Goal: Task Accomplishment & Management: Manage account settings

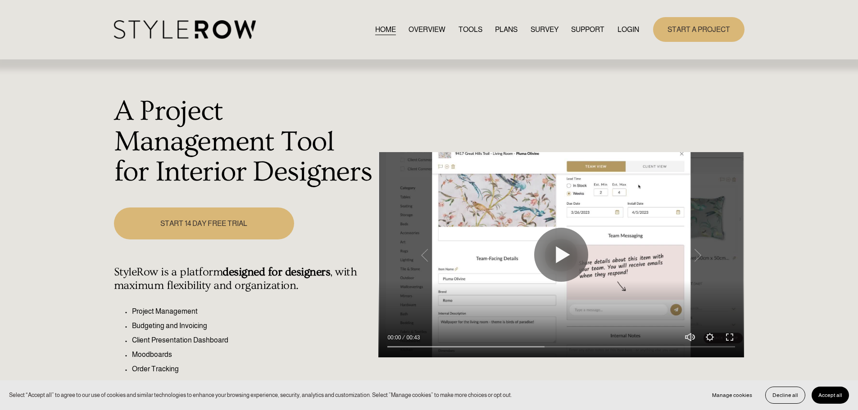
click at [619, 27] on link "LOGIN" at bounding box center [629, 29] width 22 height 12
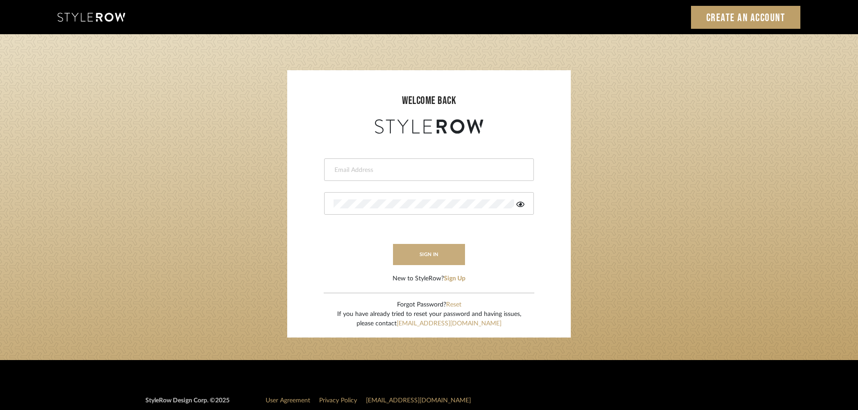
type input "carrie@tresbelleinteriors.com"
click at [425, 254] on button "sign in" at bounding box center [429, 254] width 72 height 21
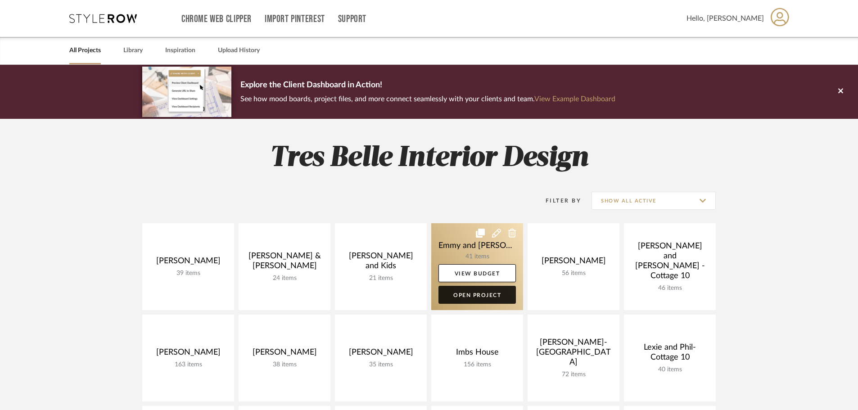
click at [494, 297] on link "Open Project" at bounding box center [477, 295] width 77 height 18
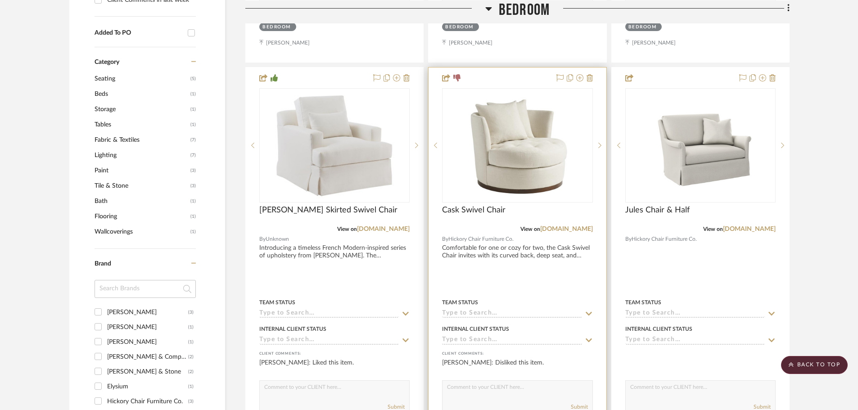
scroll to position [676, 0]
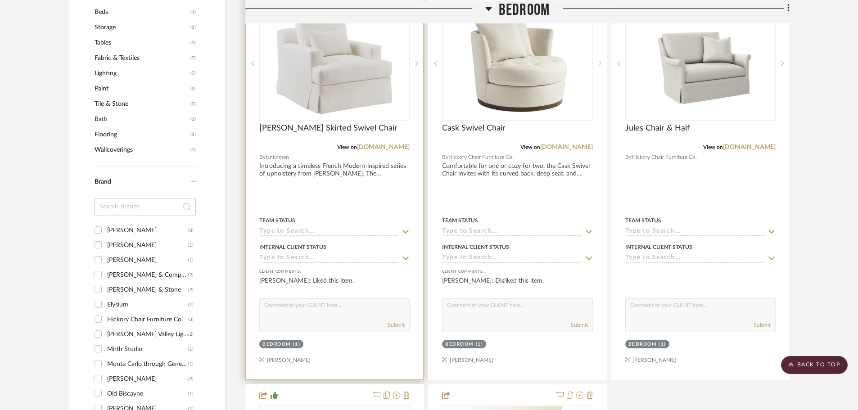
click at [354, 313] on textarea at bounding box center [335, 307] width 150 height 17
type textarea "Emmy is this the preferred chair?"
click at [395, 322] on button "Submit" at bounding box center [396, 325] width 17 height 8
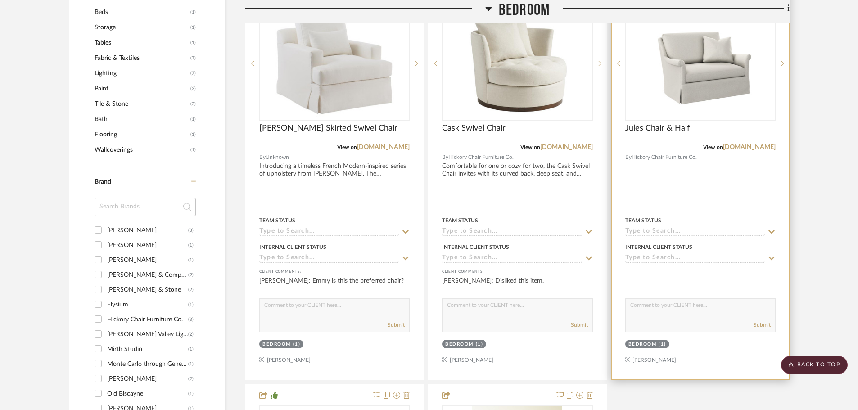
click at [672, 307] on textarea at bounding box center [701, 307] width 150 height 17
type textarea "This is the other option-not sure if you saw it..."
click at [763, 324] on button "Submit" at bounding box center [762, 325] width 17 height 8
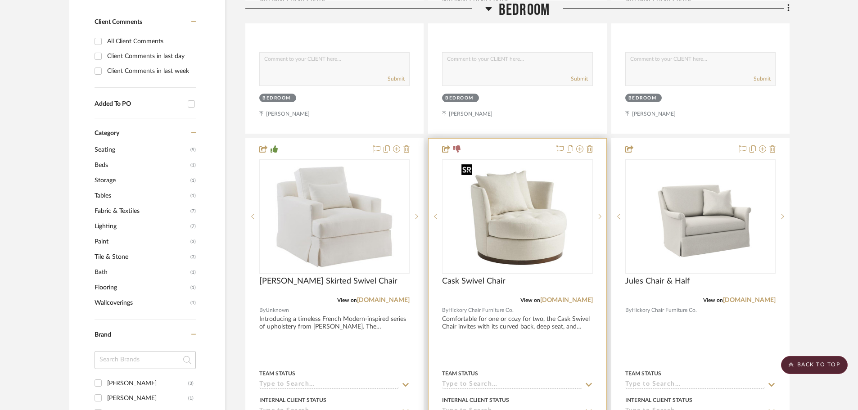
scroll to position [495, 0]
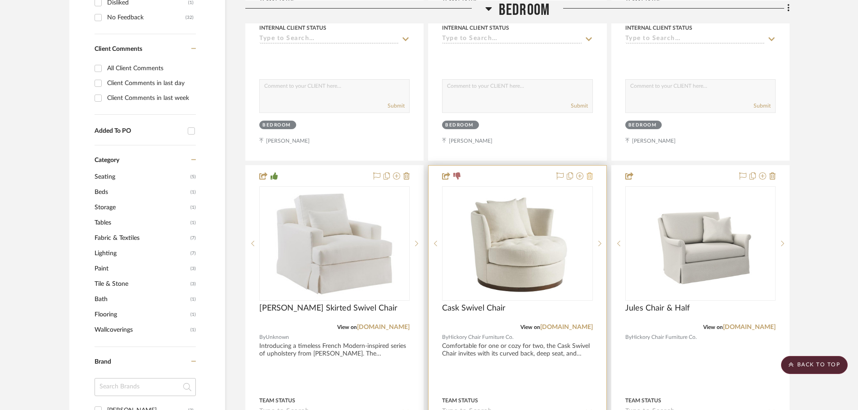
click at [589, 175] on icon at bounding box center [590, 176] width 6 height 7
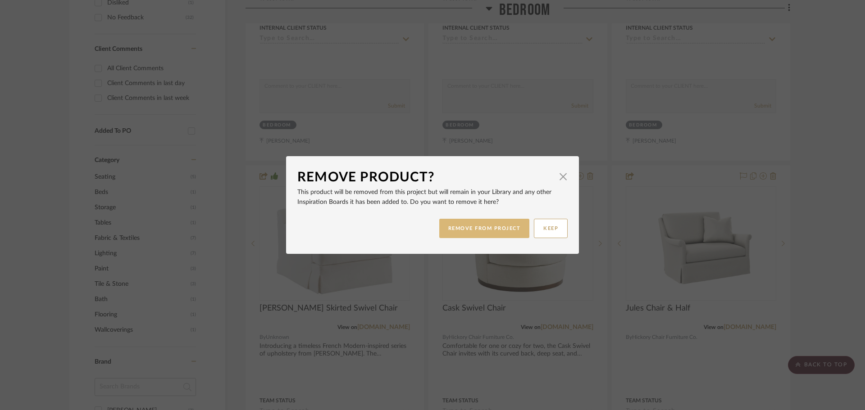
click at [498, 223] on button "REMOVE FROM PROJECT" at bounding box center [484, 228] width 91 height 19
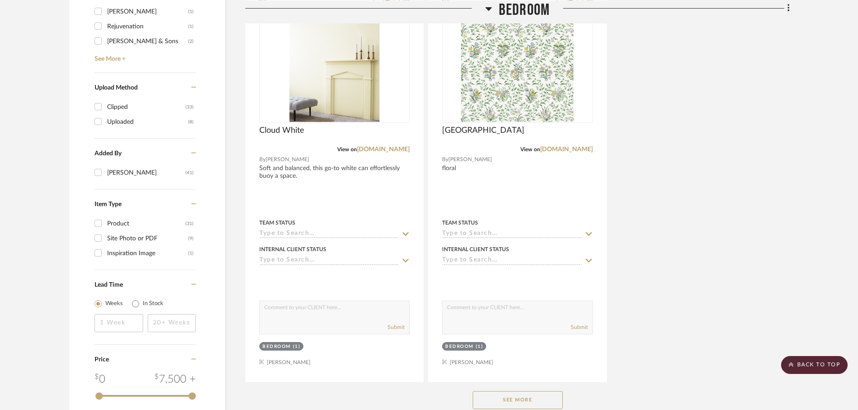
scroll to position [1126, 0]
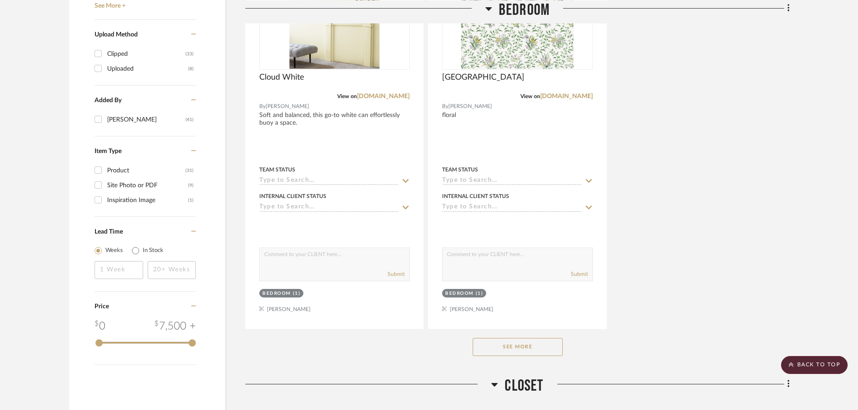
click at [546, 341] on button "See More" at bounding box center [518, 347] width 90 height 18
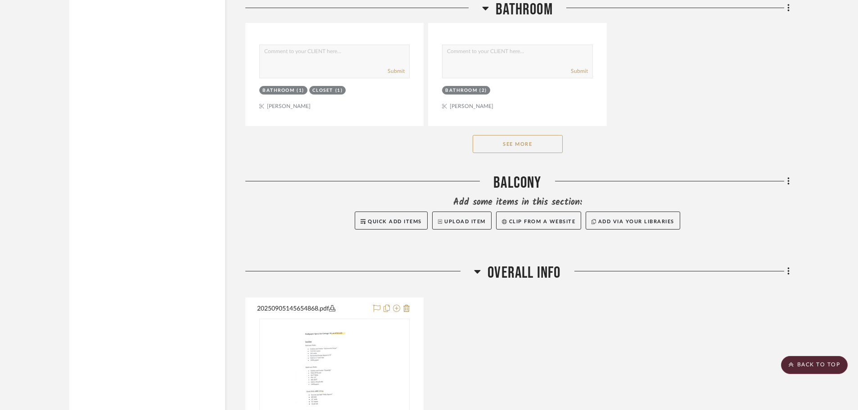
scroll to position [5495, 0]
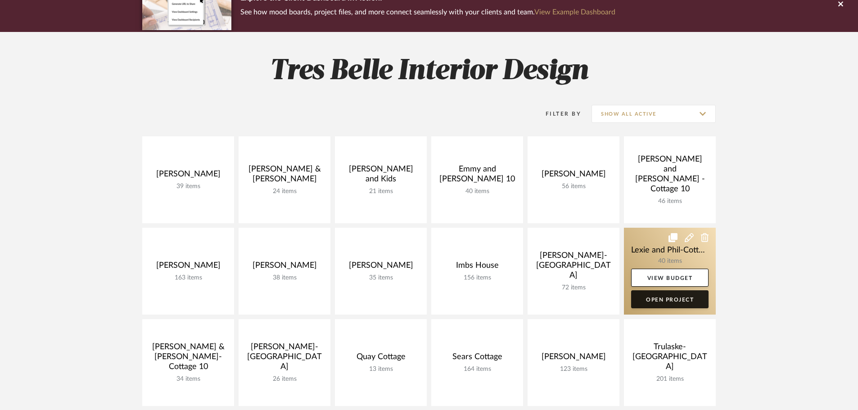
scroll to position [90, 0]
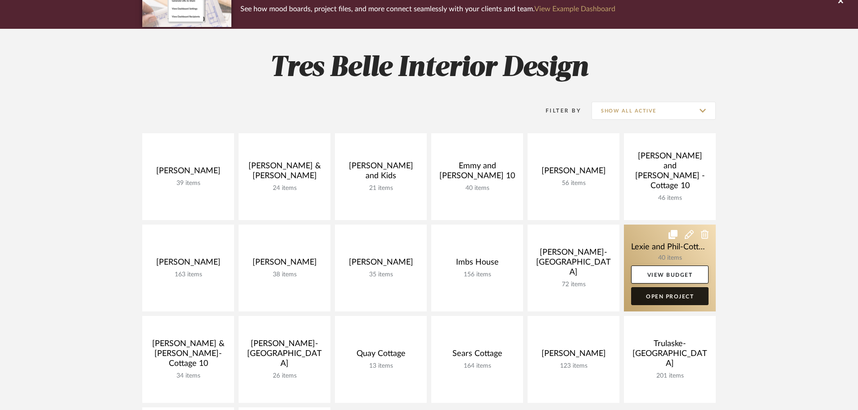
click at [690, 296] on link "Open Project" at bounding box center [669, 296] width 77 height 18
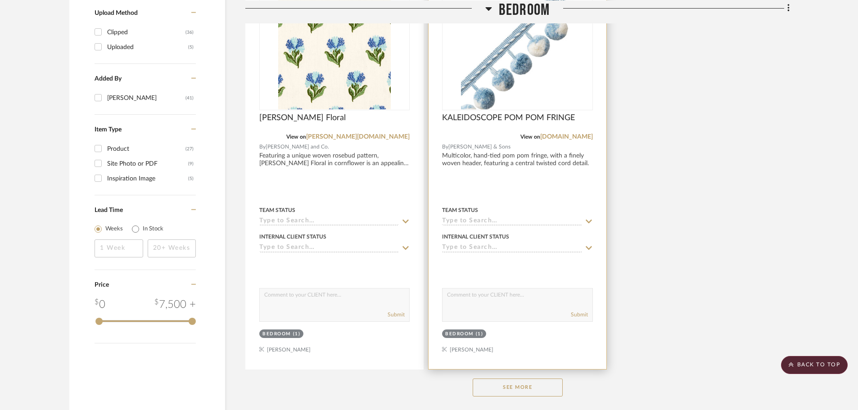
scroll to position [1155, 0]
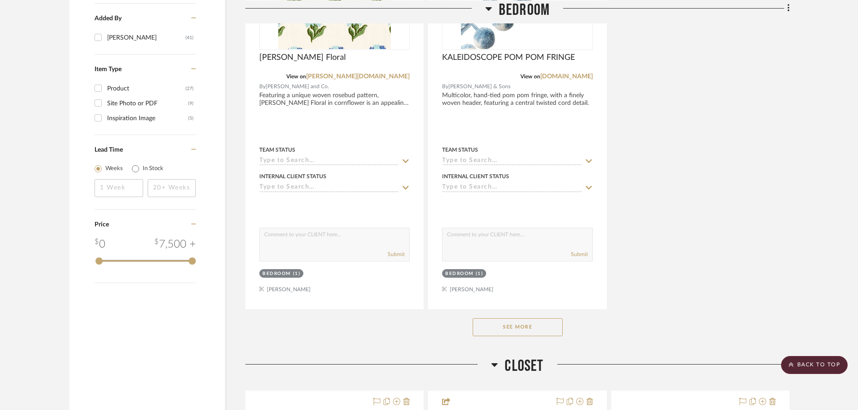
click at [537, 318] on button "See More" at bounding box center [518, 327] width 90 height 18
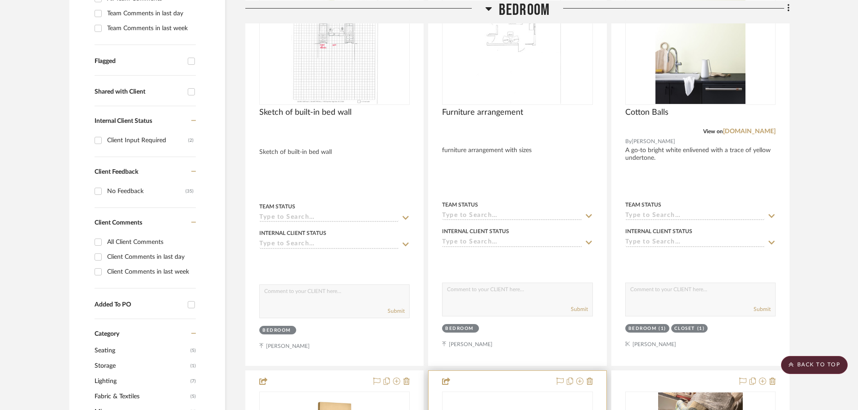
scroll to position [29, 0]
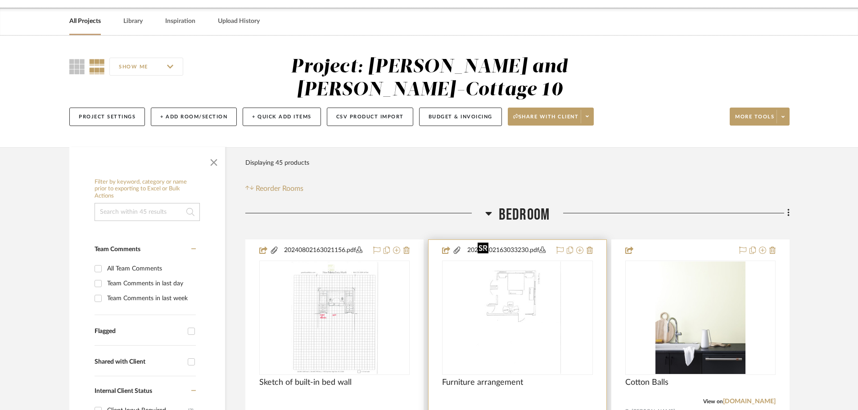
click at [510, 294] on img "0" at bounding box center [517, 318] width 87 height 113
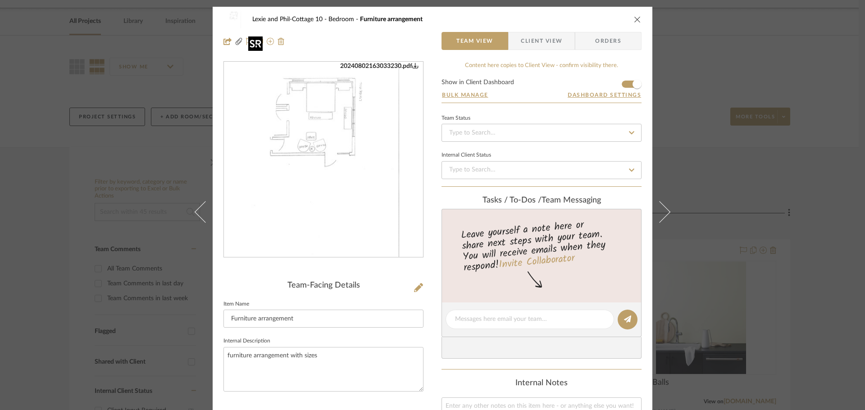
click at [324, 192] on img "0" at bounding box center [323, 159] width 151 height 195
click at [711, 210] on div "Lexie and Phil-Cottage 10 Bedroom Furniture arrangement Team View Client View O…" at bounding box center [432, 205] width 865 height 410
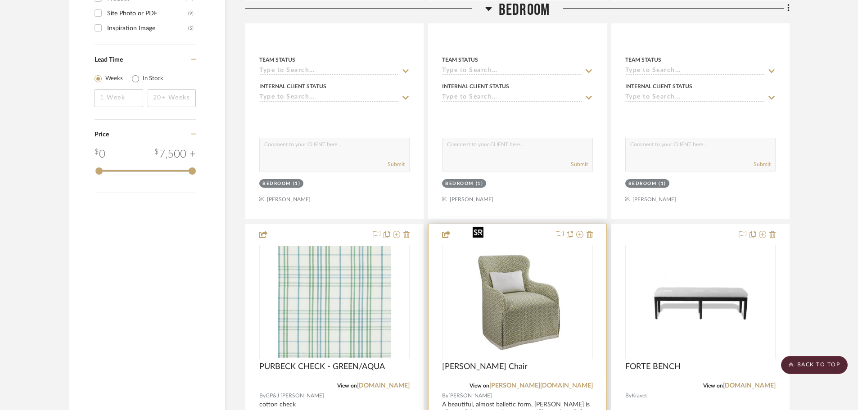
scroll to position [1471, 0]
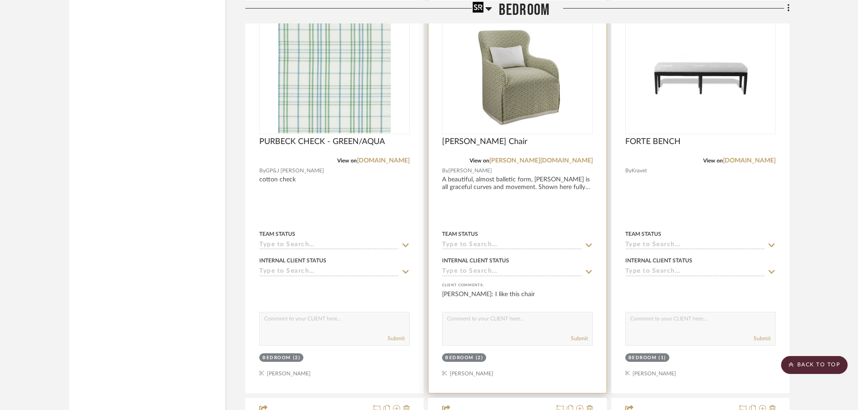
click at [504, 70] on img "0" at bounding box center [517, 77] width 97 height 113
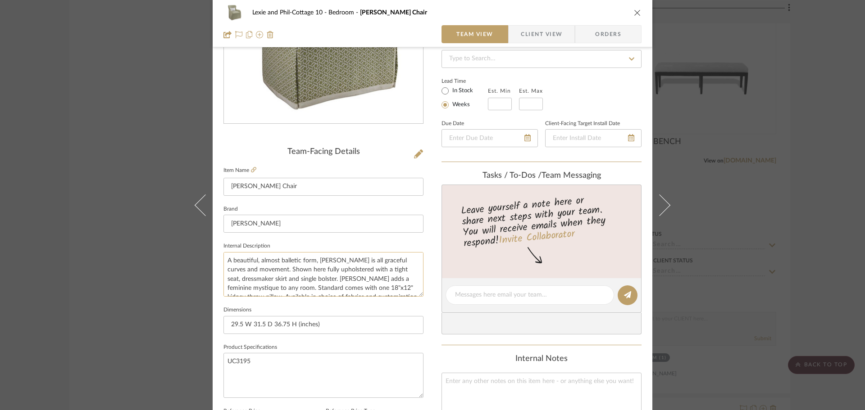
scroll to position [0, 0]
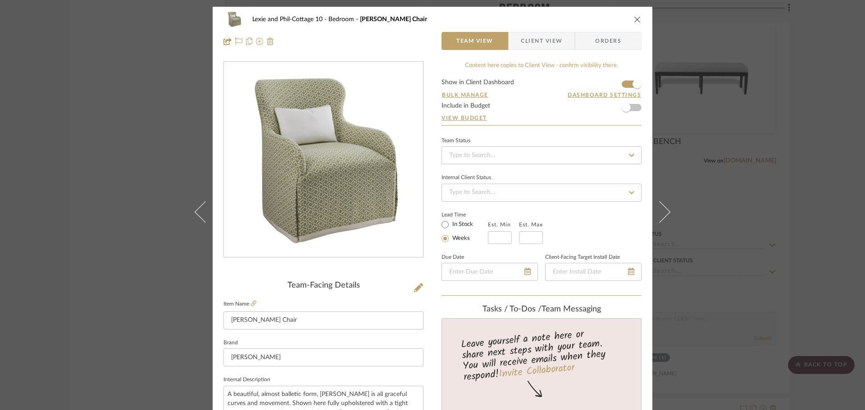
click at [634, 21] on icon "close" at bounding box center [637, 19] width 7 height 7
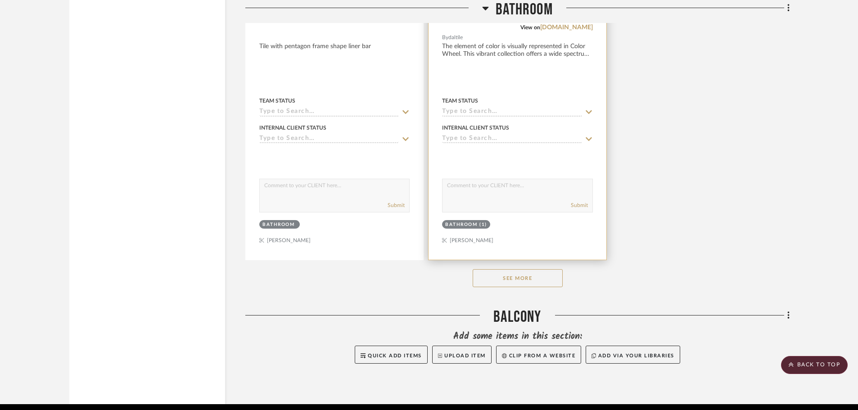
scroll to position [5336, 0]
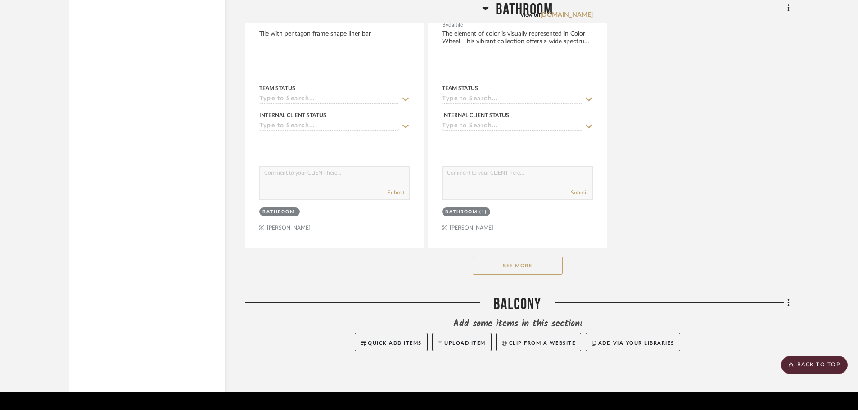
click at [551, 257] on button "See More" at bounding box center [518, 266] width 90 height 18
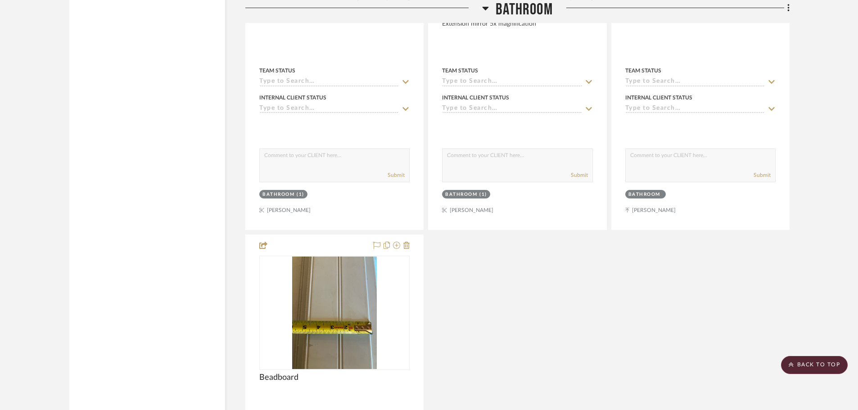
scroll to position [6777, 0]
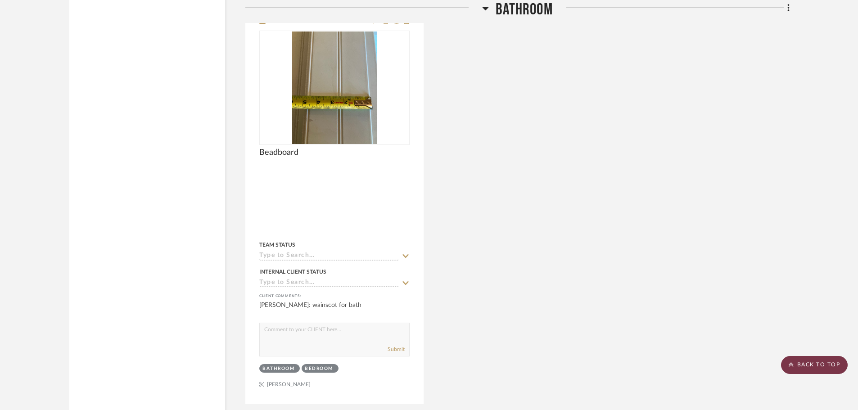
click at [822, 361] on scroll-to-top-button "BACK TO TOP" at bounding box center [814, 365] width 67 height 18
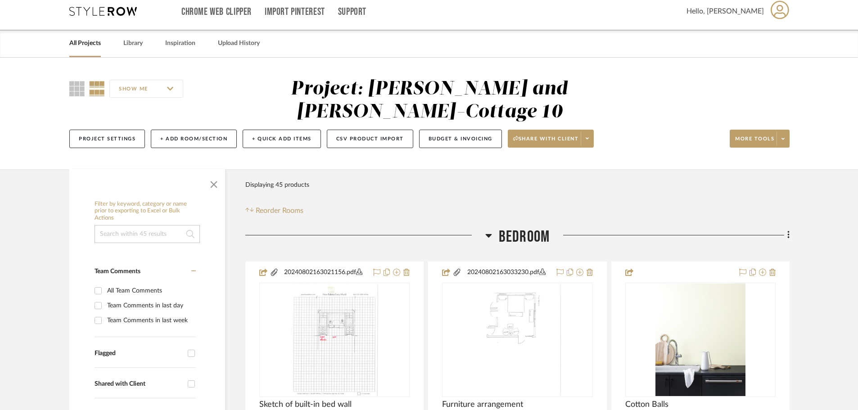
scroll to position [0, 0]
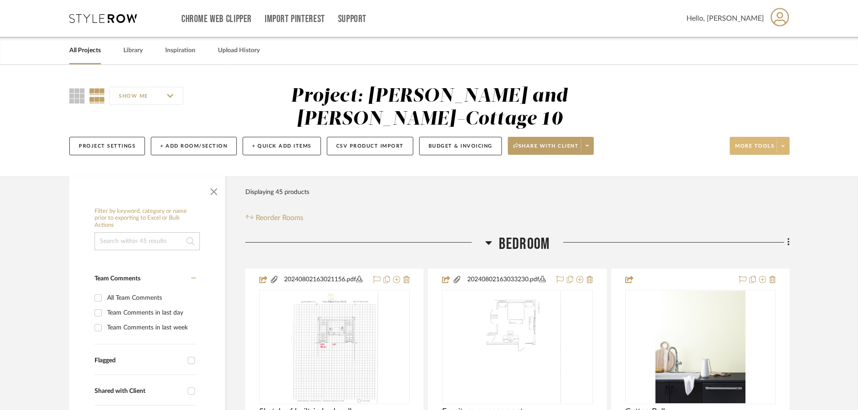
click at [762, 143] on span "More tools" at bounding box center [755, 150] width 39 height 14
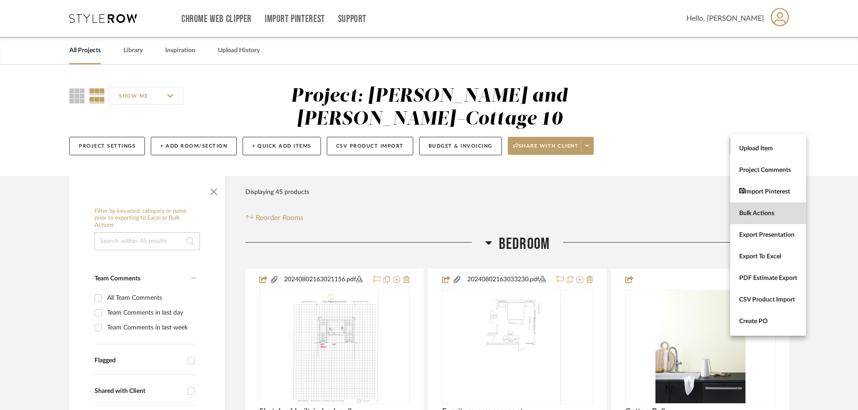
click at [754, 211] on span "Bulk Actions" at bounding box center [769, 214] width 58 height 8
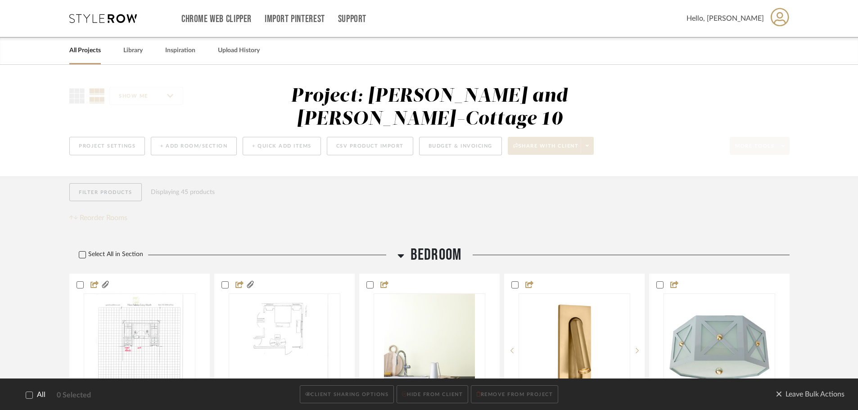
click at [82, 253] on icon at bounding box center [83, 255] width 6 height 5
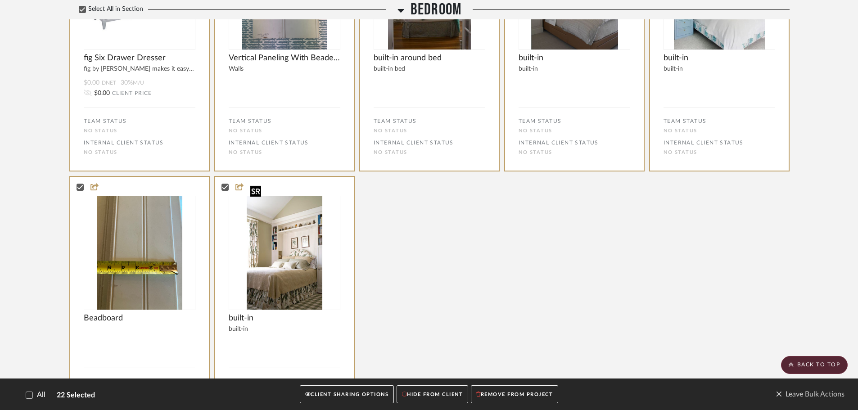
scroll to position [1306, 0]
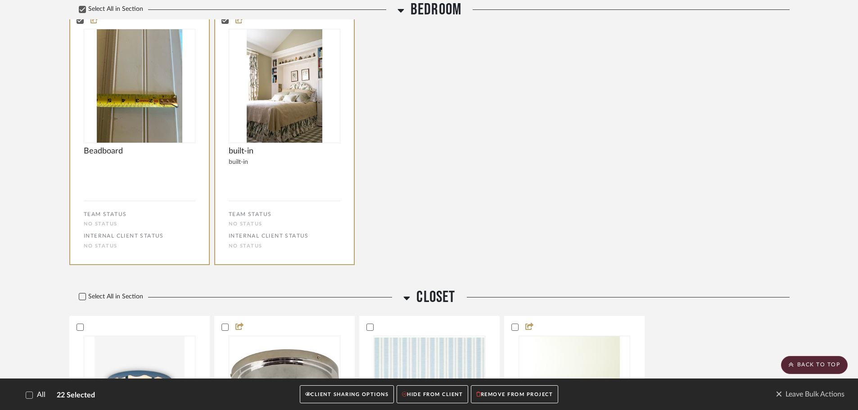
click at [83, 295] on icon at bounding box center [83, 297] width 6 height 5
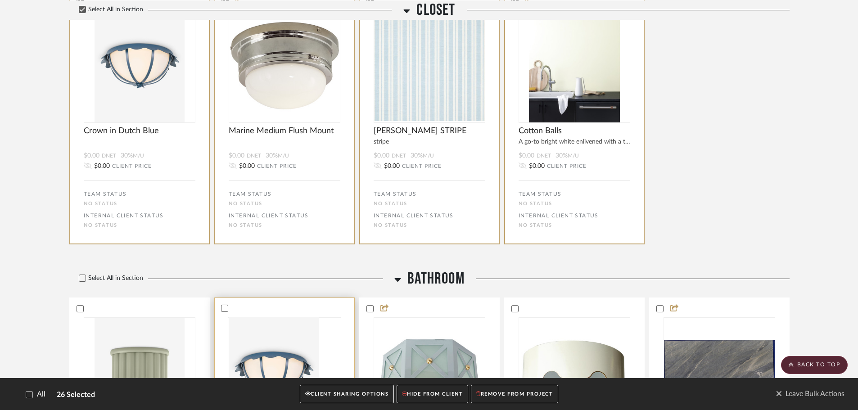
scroll to position [1802, 0]
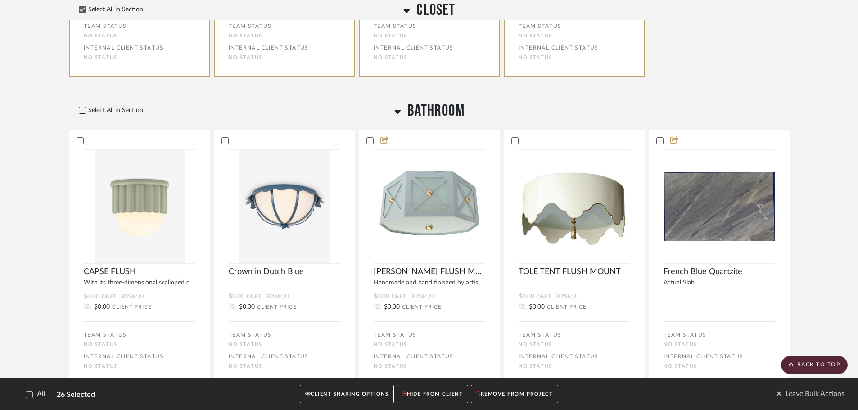
click at [80, 107] on icon at bounding box center [82, 110] width 6 height 6
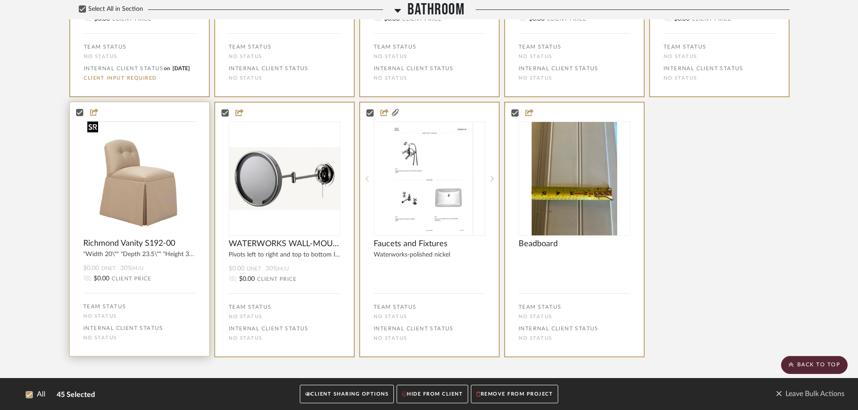
scroll to position [2614, 0]
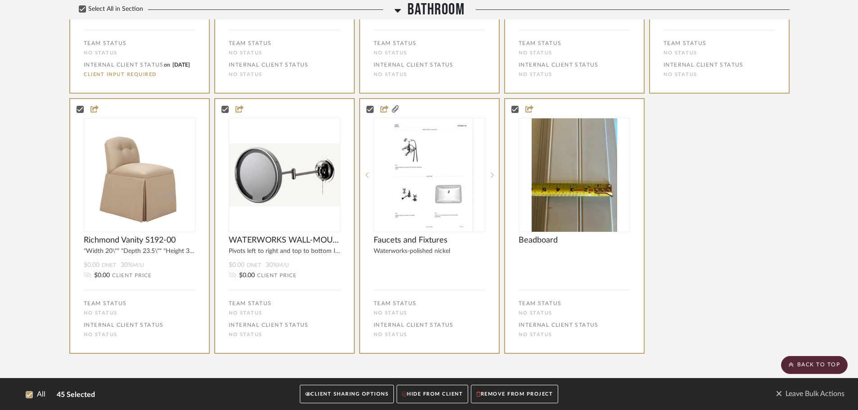
click at [340, 395] on button "CLIENT SHARING OPTIONS" at bounding box center [347, 395] width 94 height 18
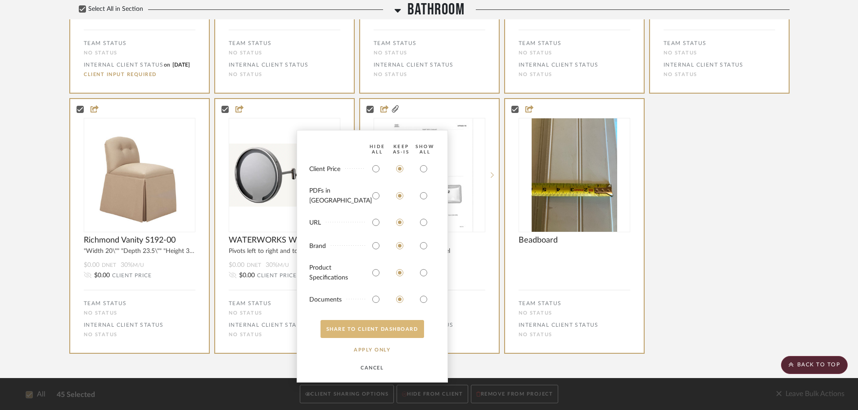
click at [385, 326] on button "SHARE TO CLIENT Dashboard" at bounding box center [373, 329] width 104 height 18
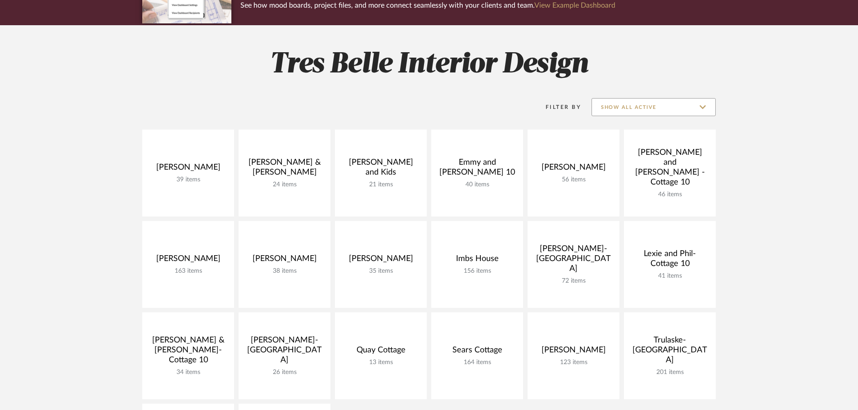
scroll to position [90, 0]
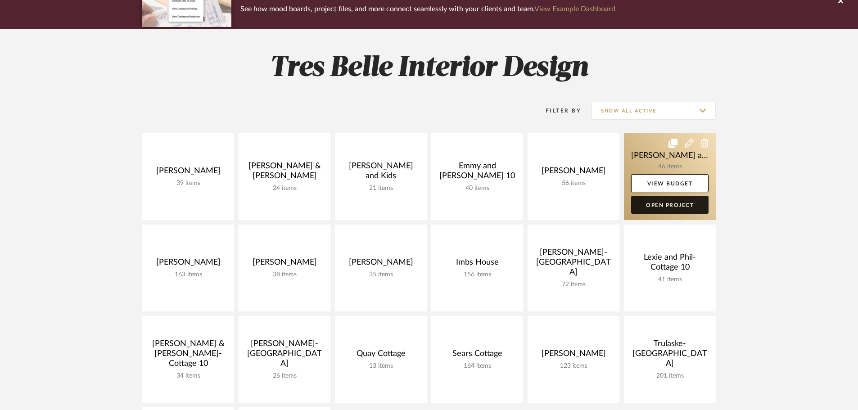
click at [674, 206] on link "Open Project" at bounding box center [669, 205] width 77 height 18
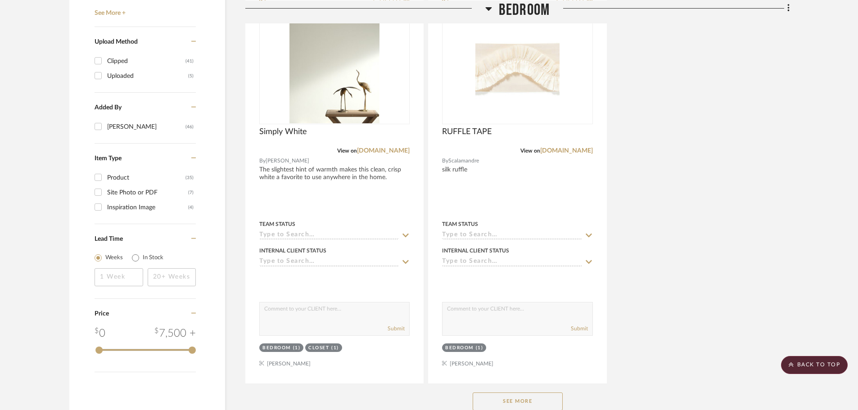
scroll to position [1261, 0]
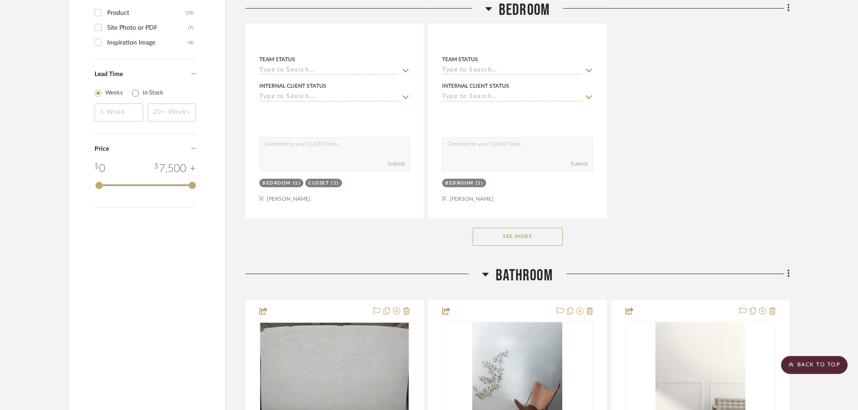
click at [527, 228] on button "See More" at bounding box center [518, 237] width 90 height 18
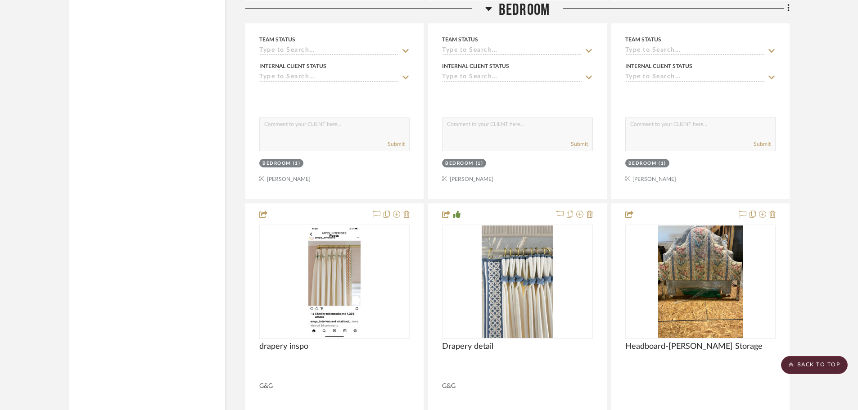
scroll to position [2072, 0]
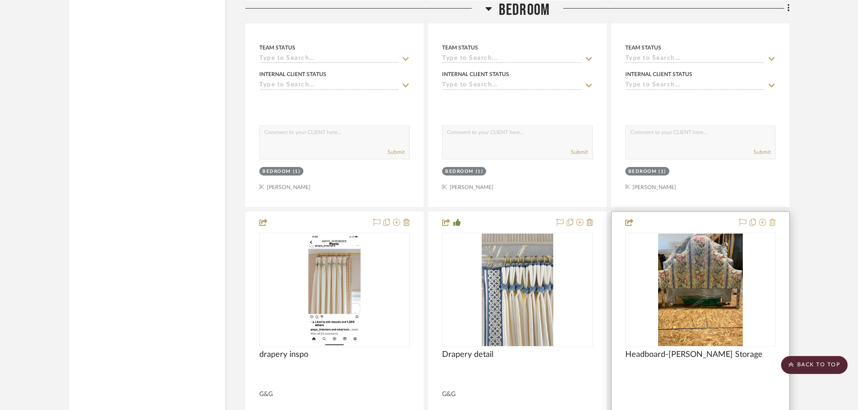
click at [773, 219] on icon at bounding box center [773, 222] width 6 height 7
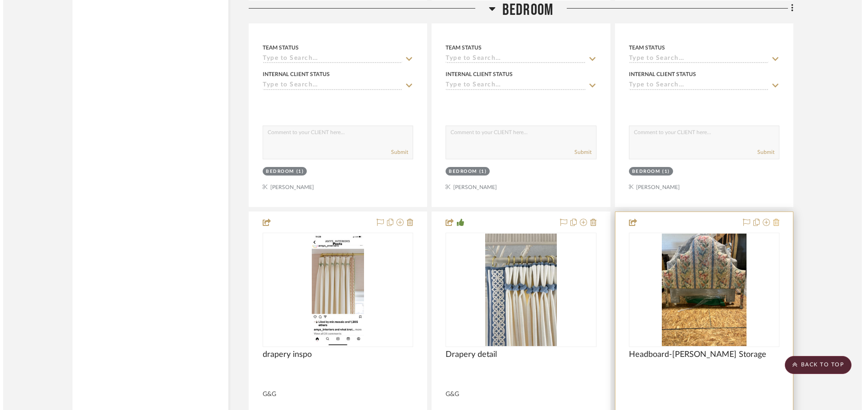
scroll to position [0, 0]
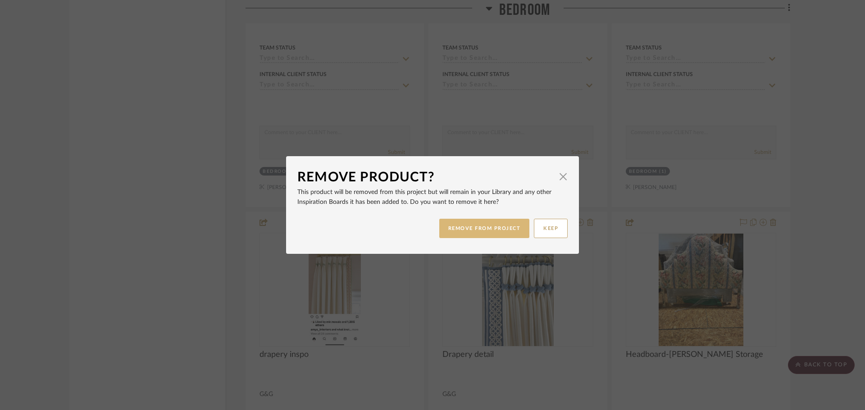
click at [496, 231] on button "REMOVE FROM PROJECT" at bounding box center [484, 228] width 91 height 19
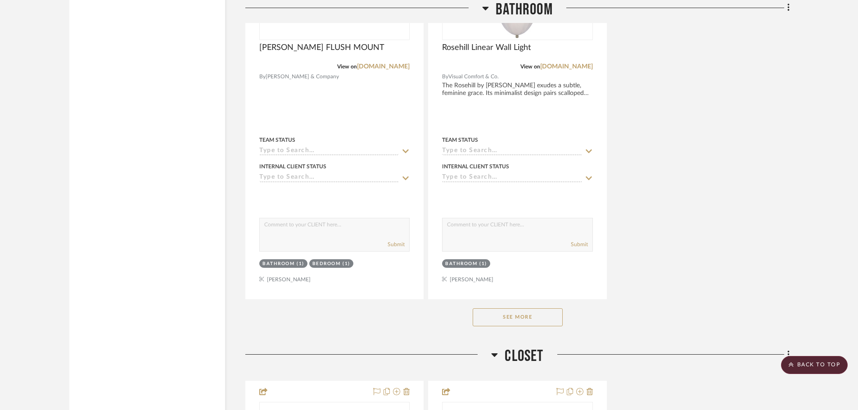
scroll to position [4954, 0]
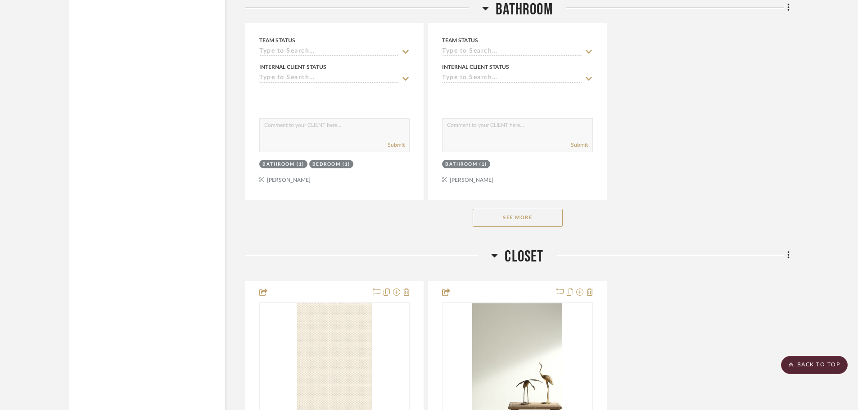
click at [501, 209] on button "See More" at bounding box center [518, 218] width 90 height 18
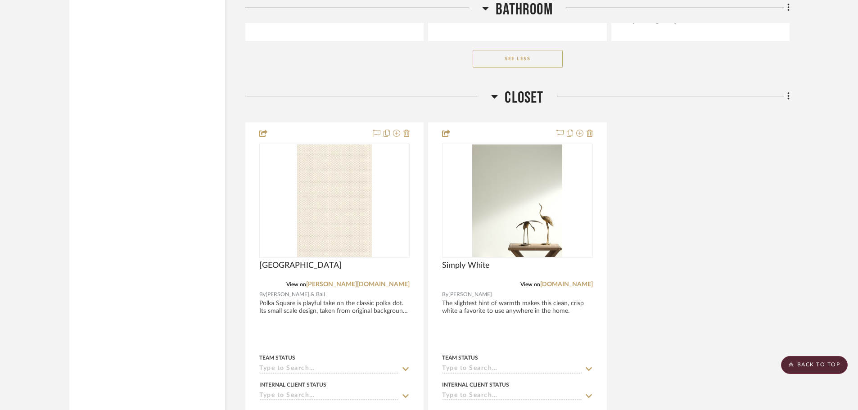
scroll to position [6711, 0]
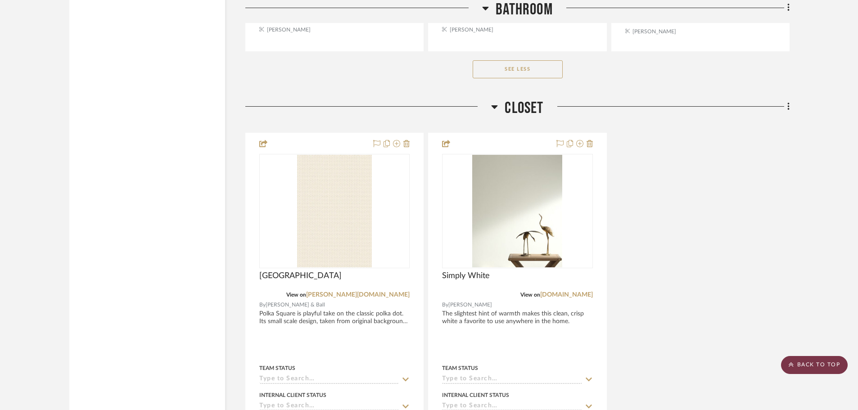
click at [823, 364] on scroll-to-top-button "BACK TO TOP" at bounding box center [814, 365] width 67 height 18
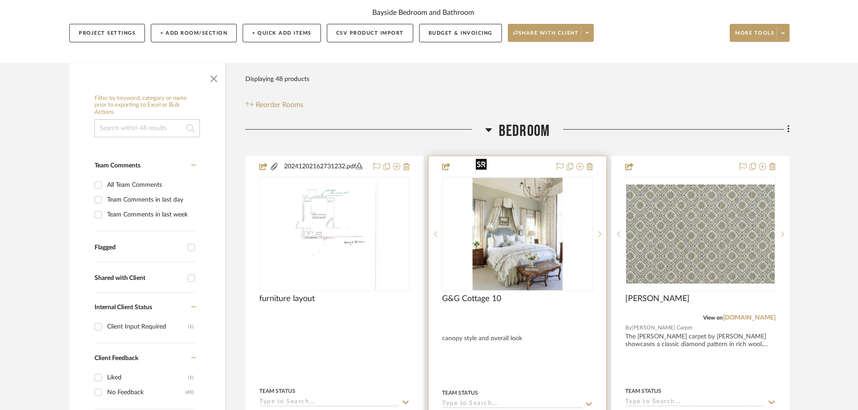
scroll to position [135, 0]
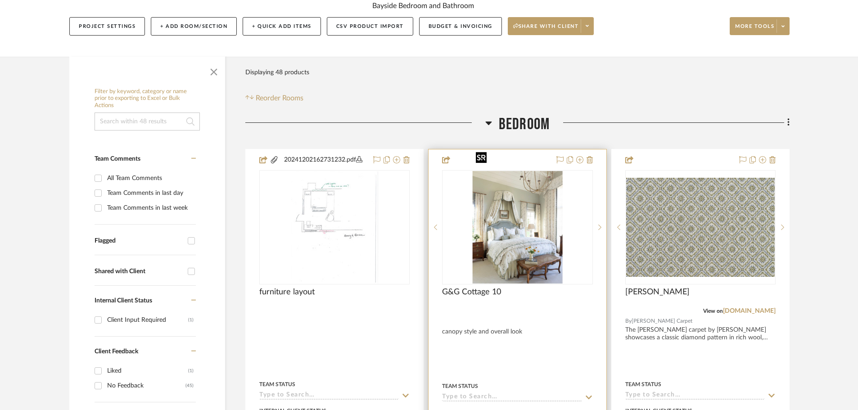
click at [524, 203] on img "0" at bounding box center [517, 227] width 90 height 113
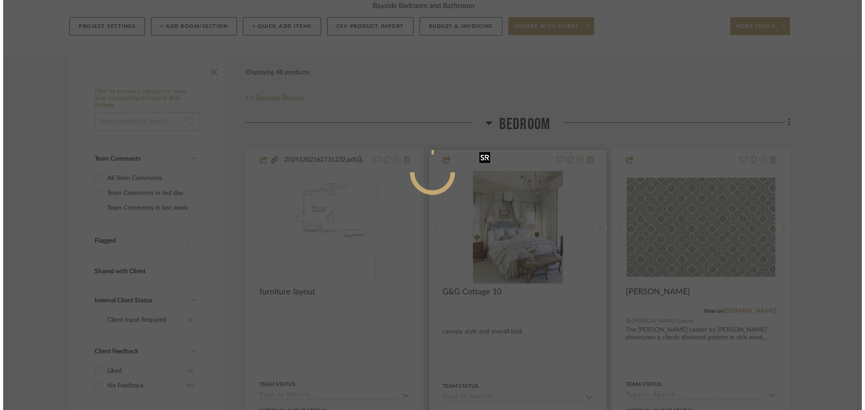
scroll to position [0, 0]
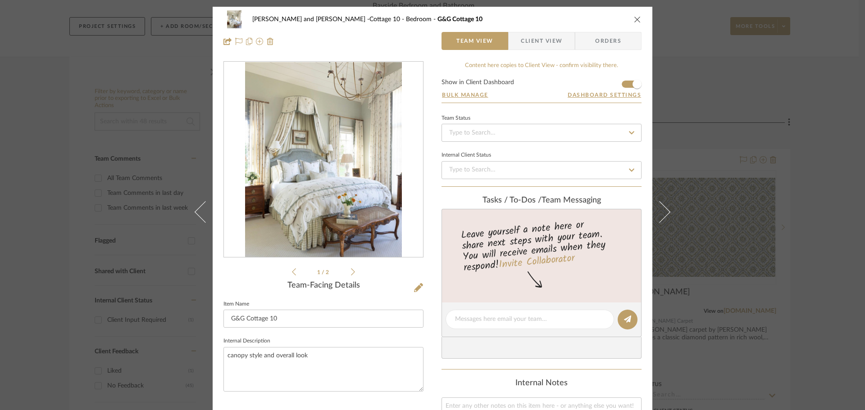
click at [843, 254] on div "[PERSON_NAME] and [PERSON_NAME] -Cottage 10 Bedroom G&G Cottage 10 Team View Cl…" at bounding box center [432, 205] width 865 height 410
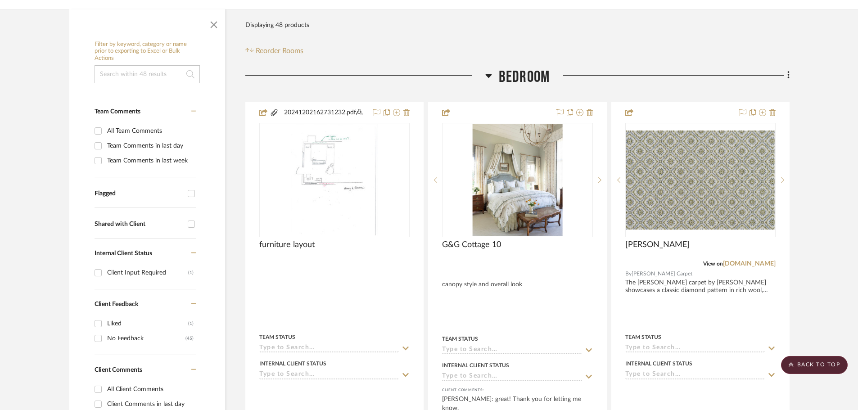
scroll to position [180, 0]
